Goal: Find specific page/section: Find specific page/section

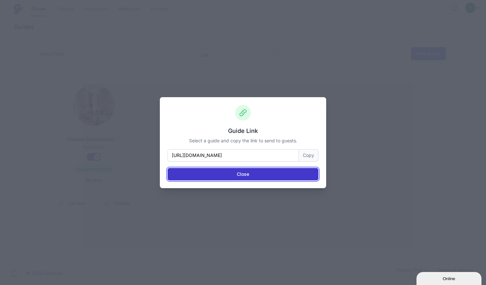
click at [237, 177] on button "Close" at bounding box center [243, 174] width 151 height 12
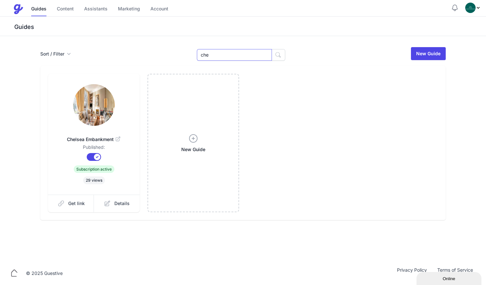
drag, startPoint x: 221, startPoint y: 55, endPoint x: 156, endPoint y: 45, distance: 65.6
click at [156, 45] on div "Sort / Filter Sort Name Created Unsorted All Published Unpublished Archived che…" at bounding box center [243, 149] width 486 height 226
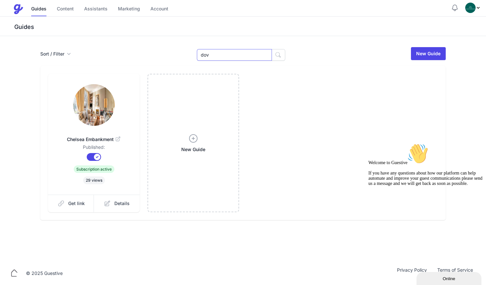
type input "dov"
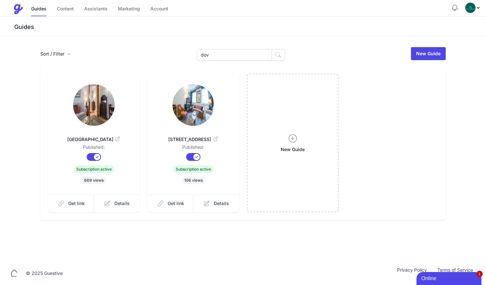
click at [80, 109] on img at bounding box center [94, 105] width 42 height 42
click at [87, 106] on img at bounding box center [94, 105] width 42 height 42
